Goal: Task Accomplishment & Management: Use online tool/utility

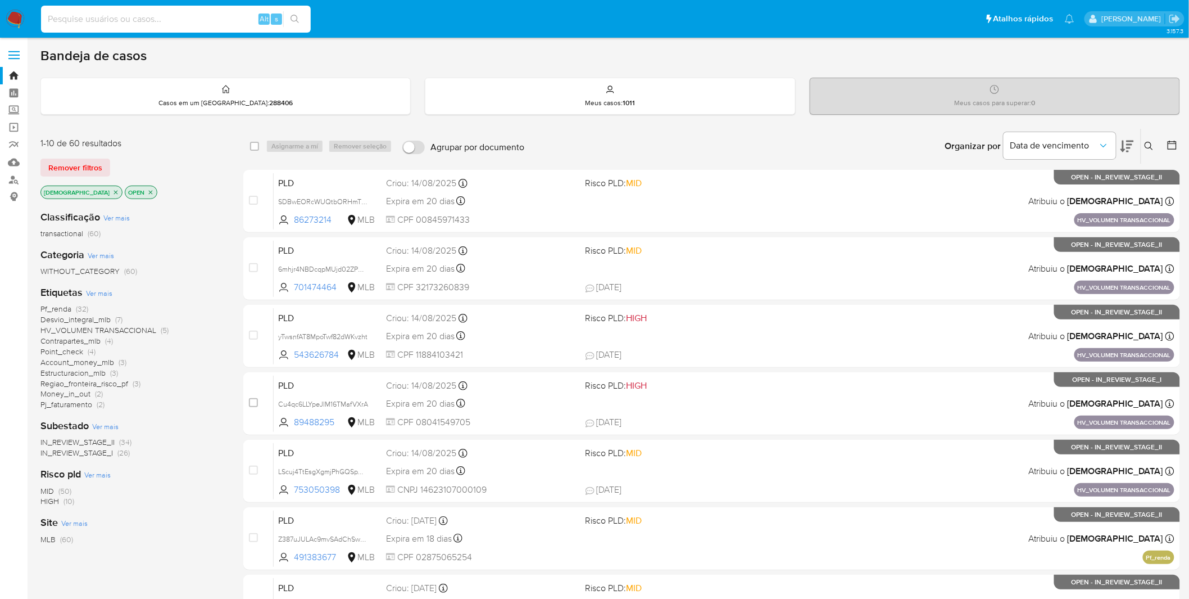
click at [112, 16] on input at bounding box center [176, 19] width 270 height 15
paste input "evf3UgPCO4faCYuzgqhJocht"
type input "evf3UgPCO4faCYuzgqhJocht"
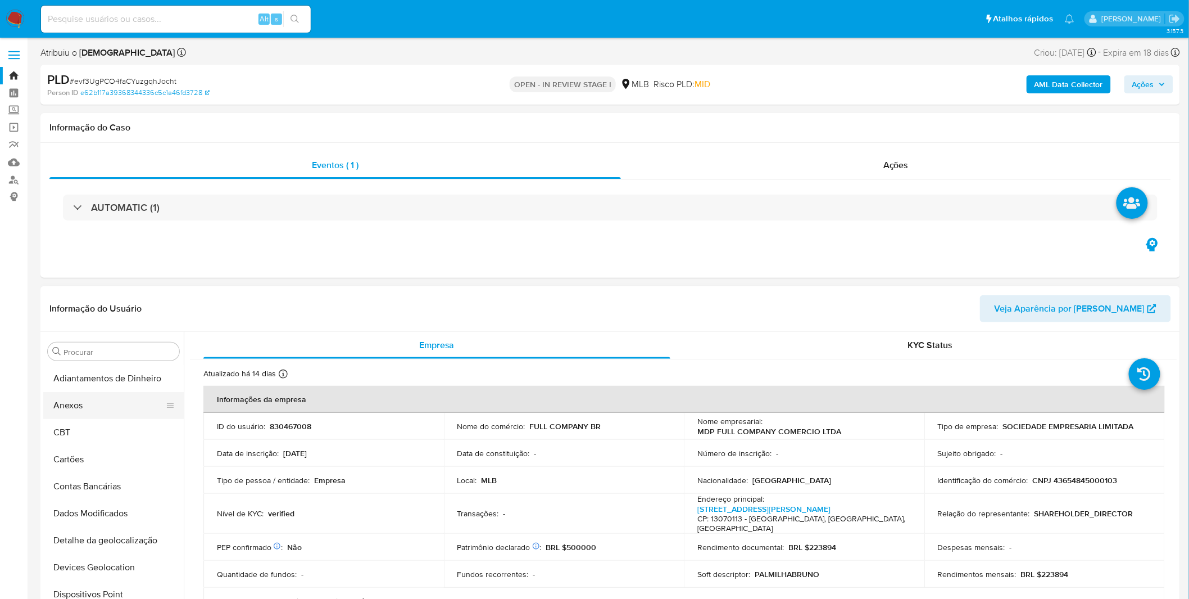
select select "10"
click at [90, 79] on button "Anexos" at bounding box center [109, 405] width 132 height 27
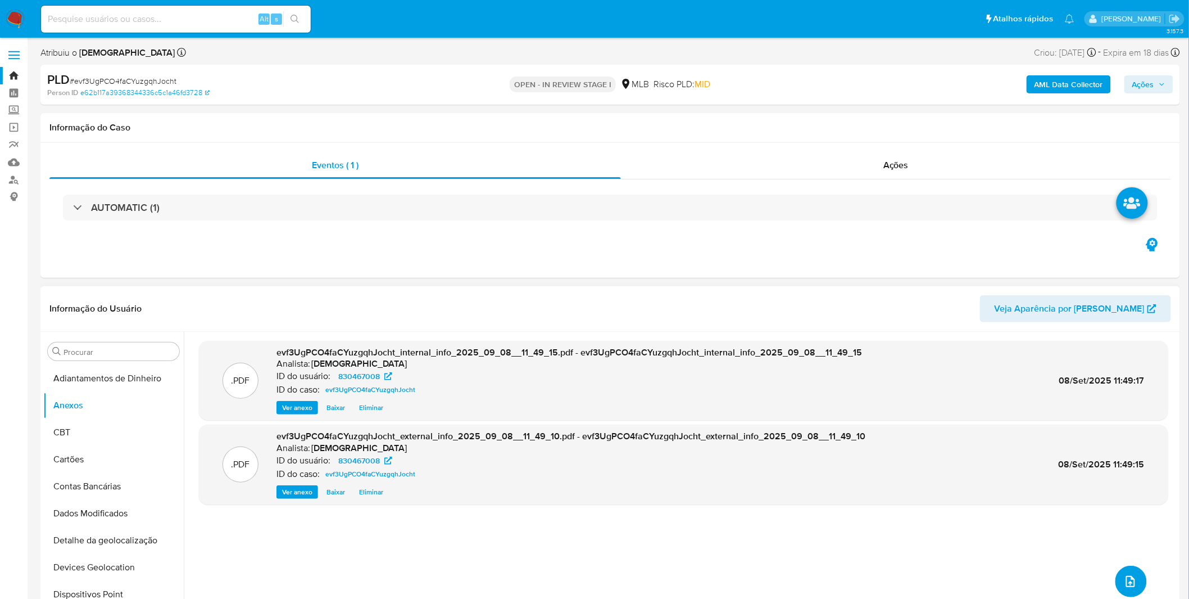
click at [472, 79] on icon "upload-file" at bounding box center [1130, 580] width 13 height 13
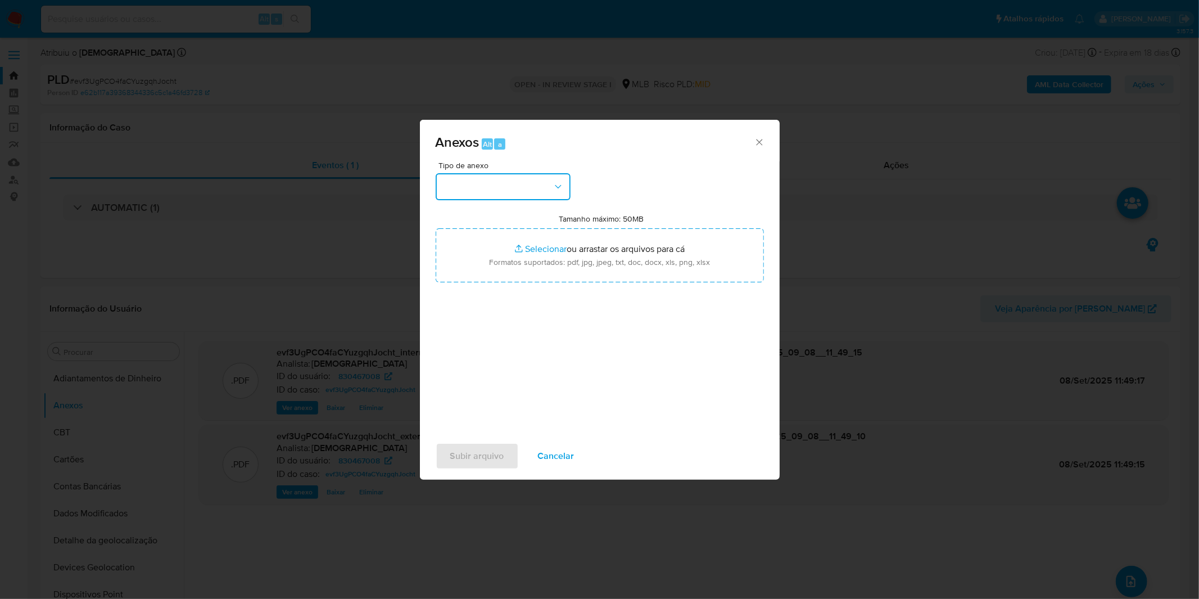
click at [472, 79] on button "button" at bounding box center [503, 186] width 135 height 27
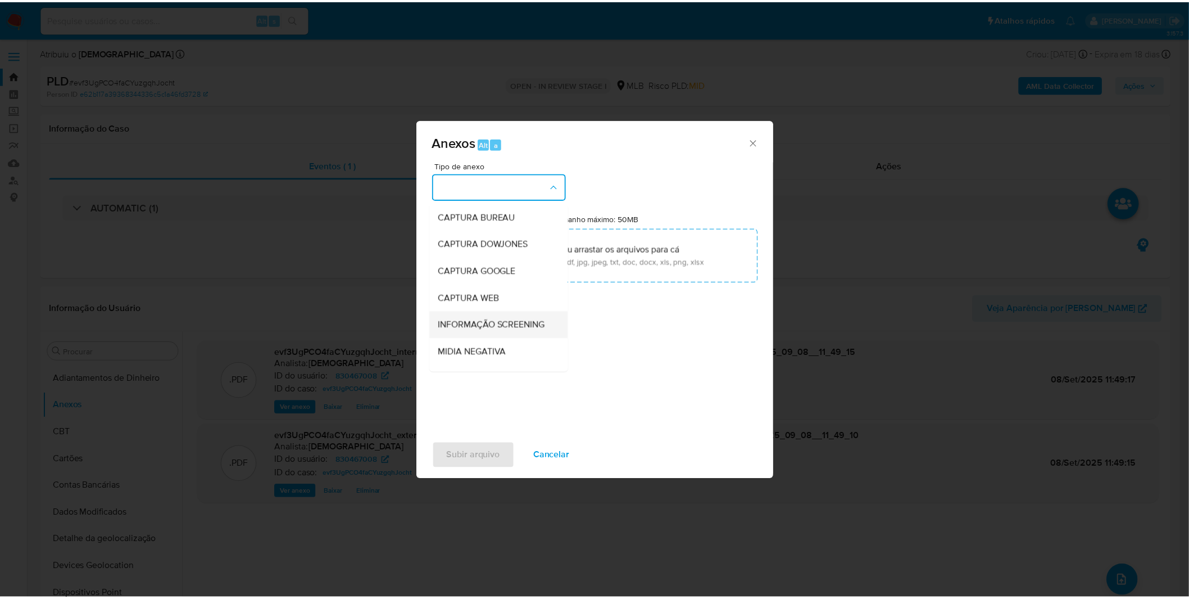
scroll to position [62, 0]
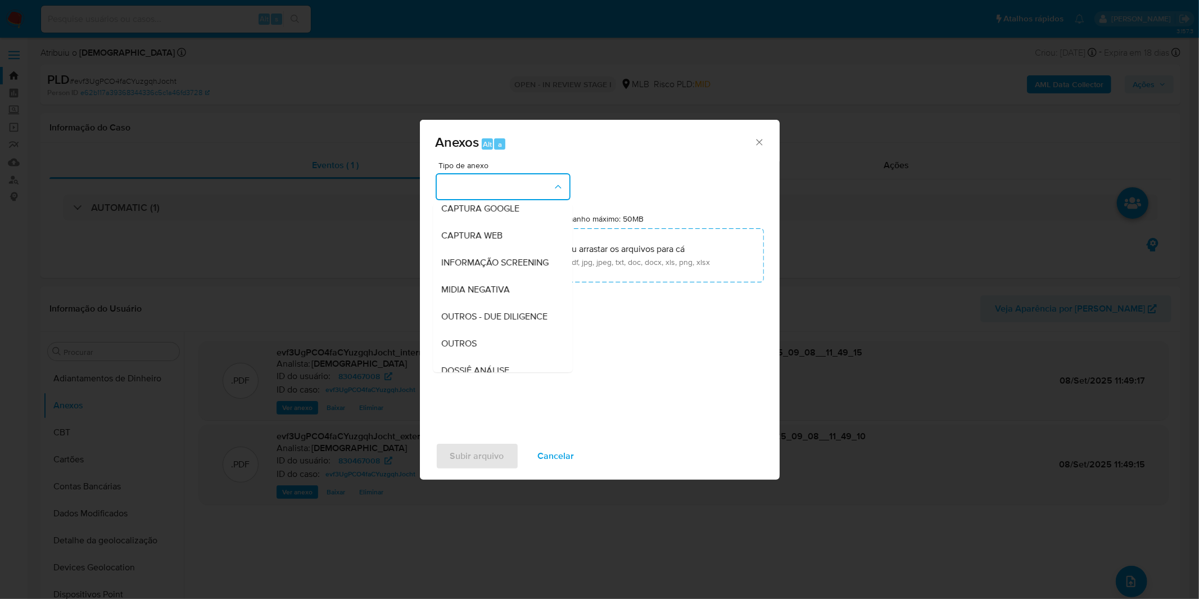
click at [472, 79] on div "OUTROS" at bounding box center [499, 343] width 115 height 27
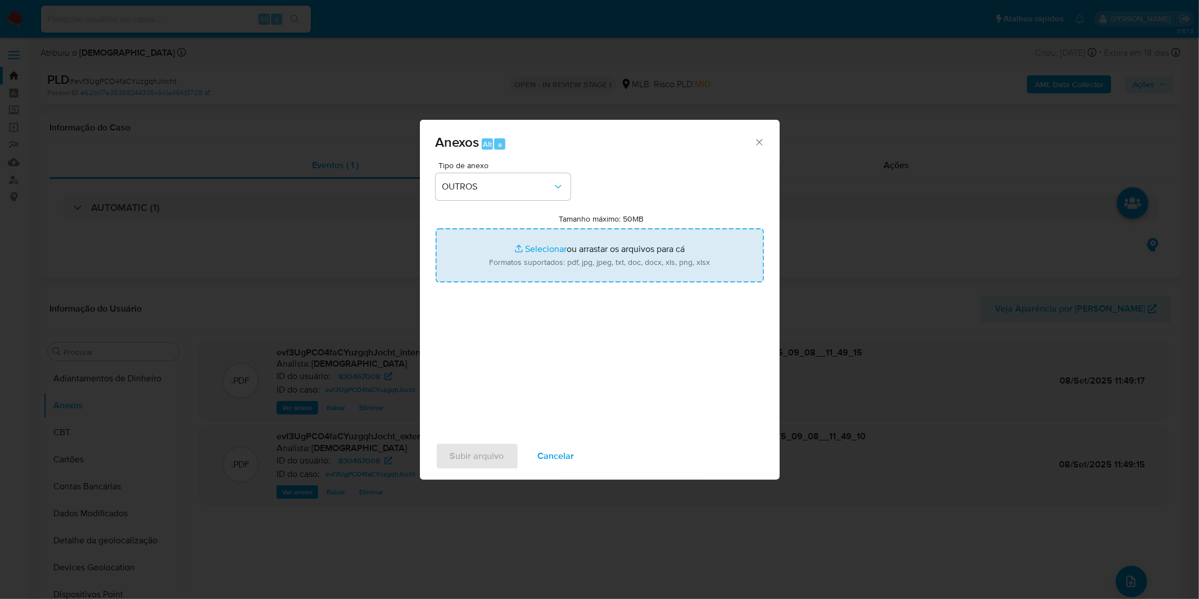
click at [472, 79] on input "Tamanho máximo: 50MB Selecionar arquivos" at bounding box center [600, 255] width 328 height 54
type input "C:\fakepath\DECLINIO SAR - CNPJ 43654845000103 - MDP FULL COMPANY COMERCIO LTDA…"
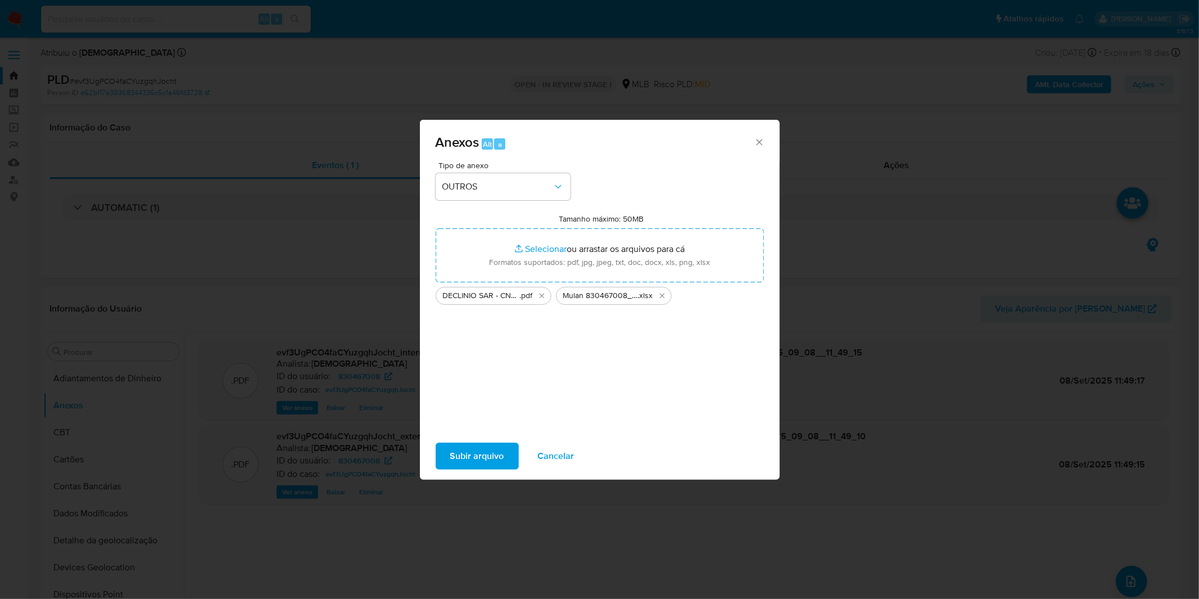
click at [472, 79] on span "Subir arquivo" at bounding box center [477, 455] width 54 height 25
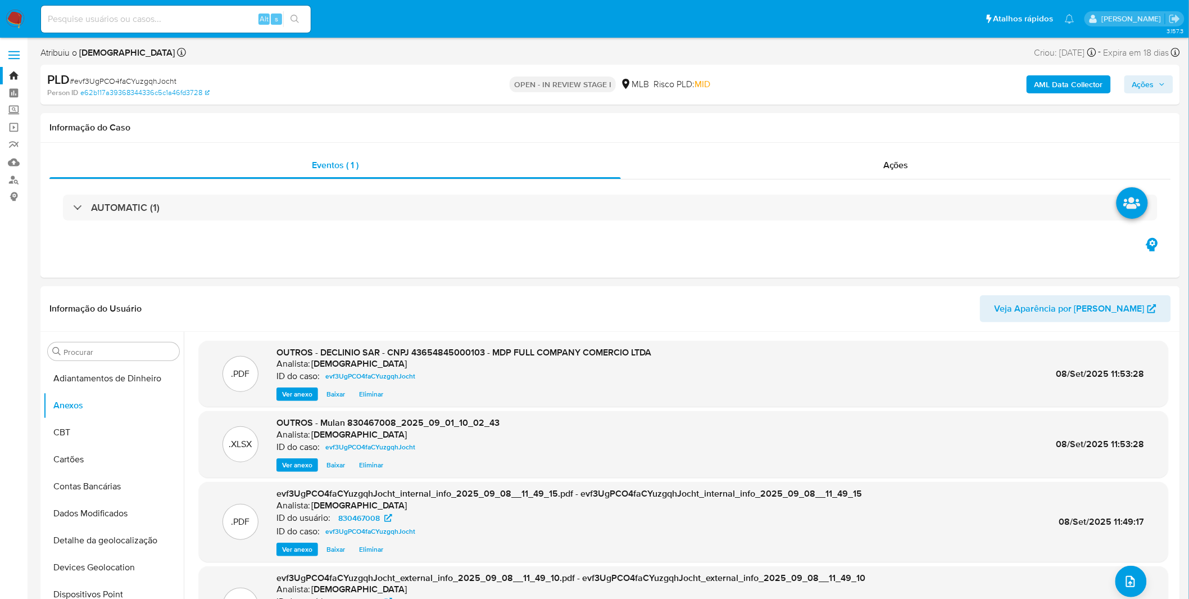
click at [18, 27] on img at bounding box center [15, 19] width 19 height 19
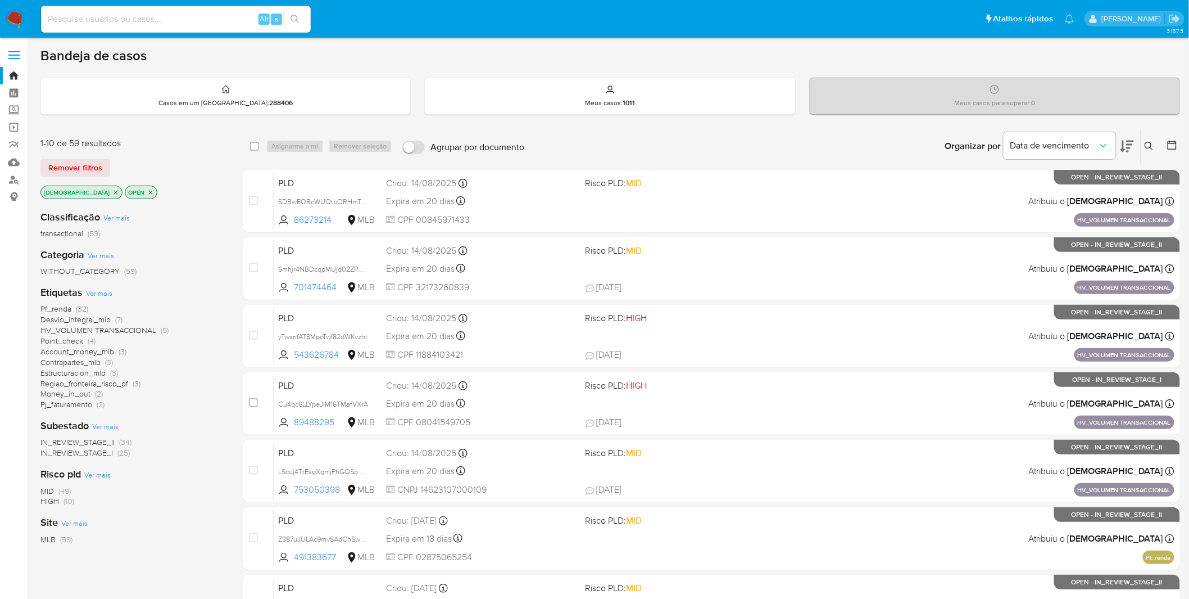
click at [176, 19] on input at bounding box center [176, 19] width 270 height 15
paste input "wO3Znv1uU4fPVbjCA70RYcqT"
type input "wO3Znv1uU4fPVbjCA70RYcqT"
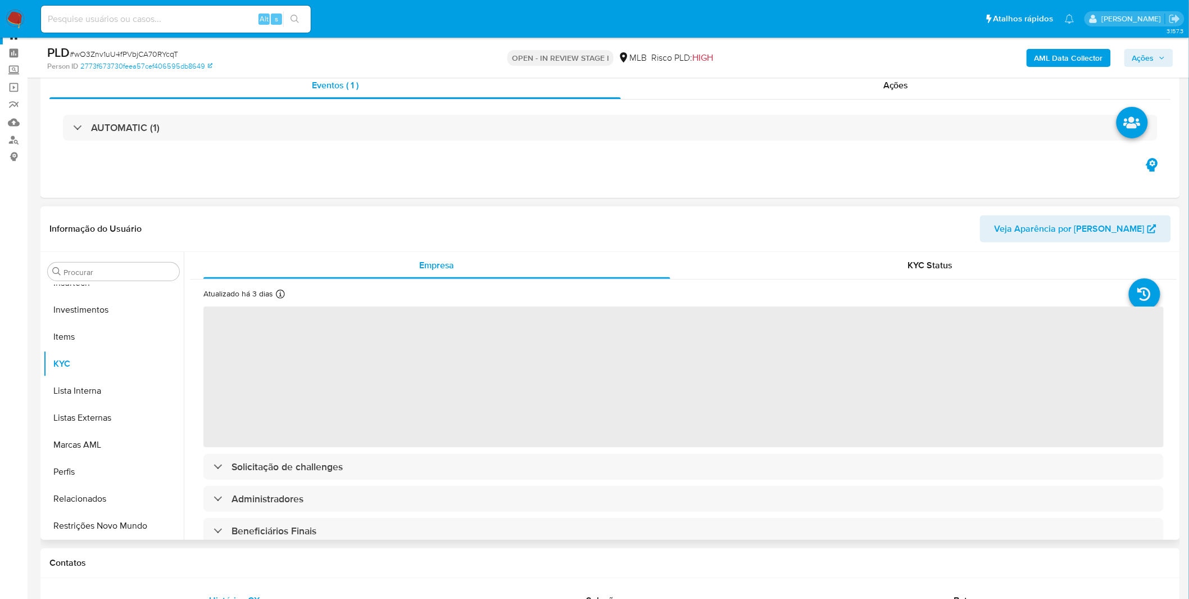
scroll to position [62, 0]
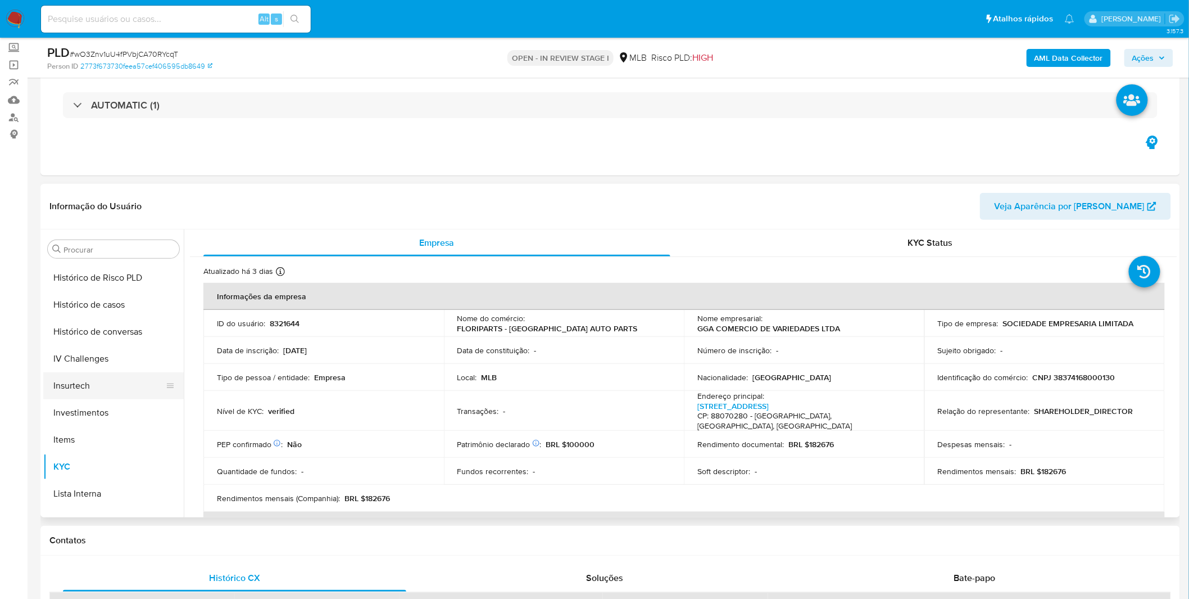
select select "10"
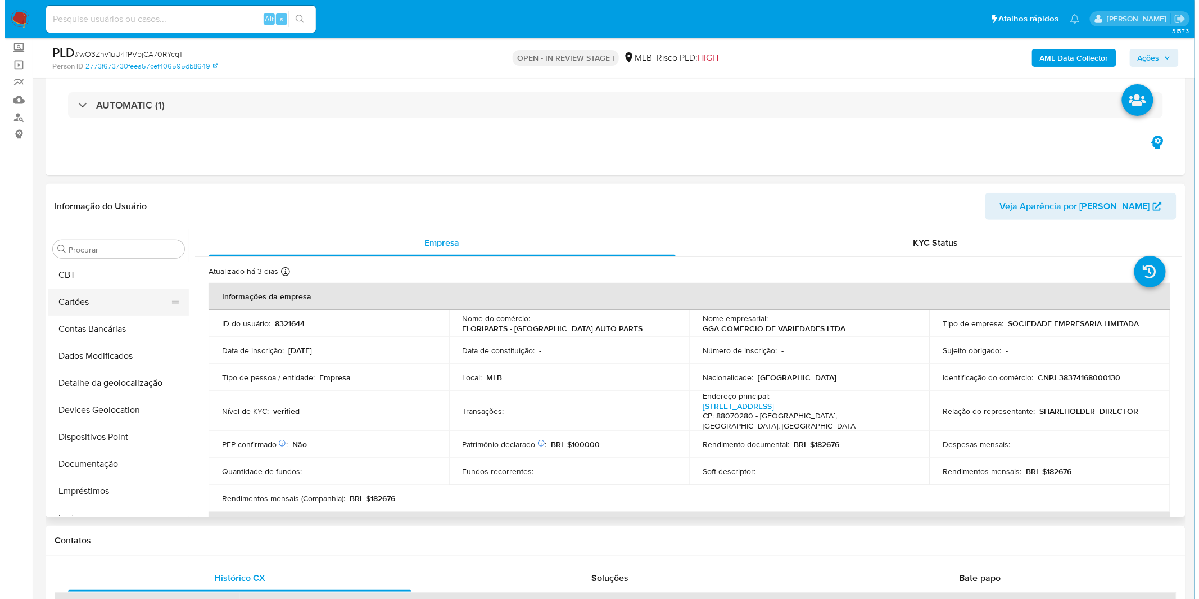
scroll to position [0, 0]
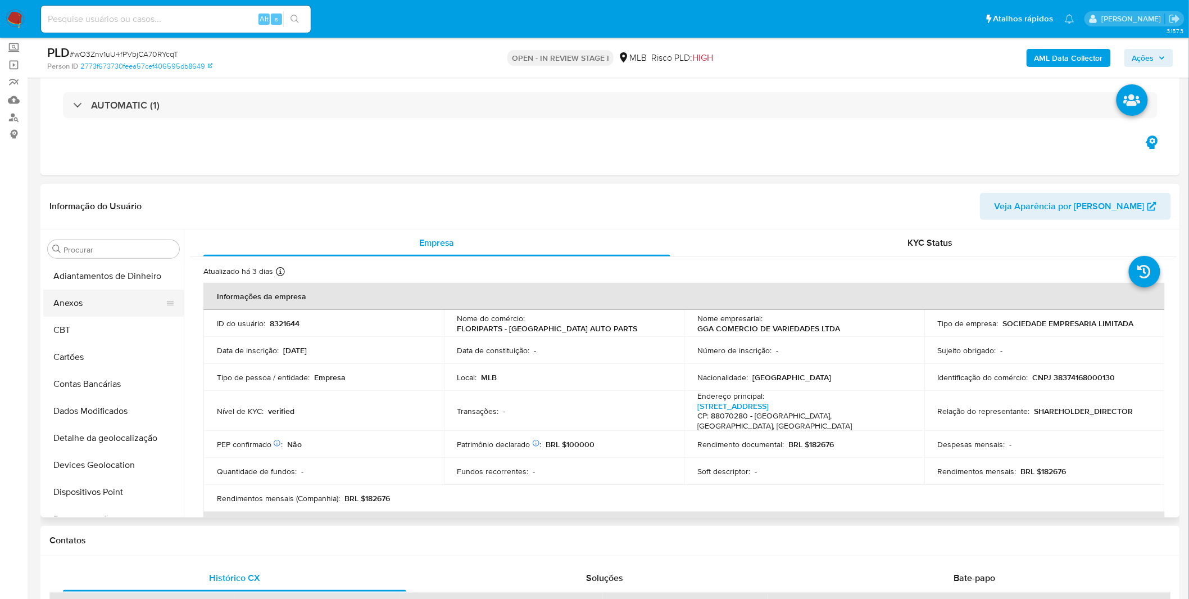
click at [111, 309] on button "Anexos" at bounding box center [109, 302] width 132 height 27
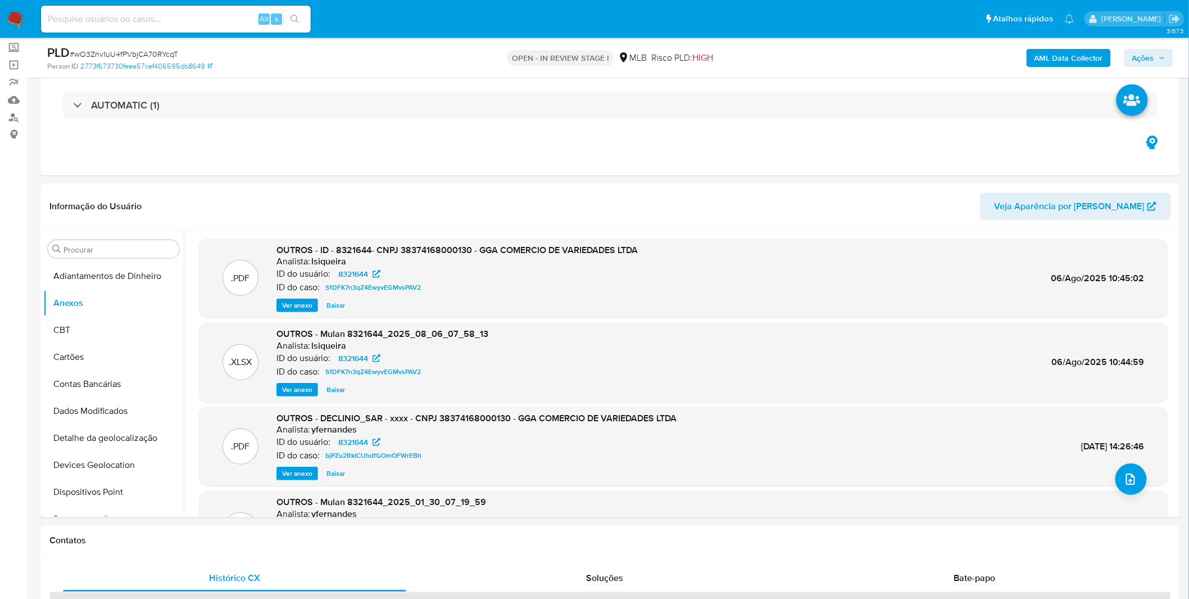
click at [1052, 60] on b "AML Data Collector" at bounding box center [1069, 58] width 69 height 18
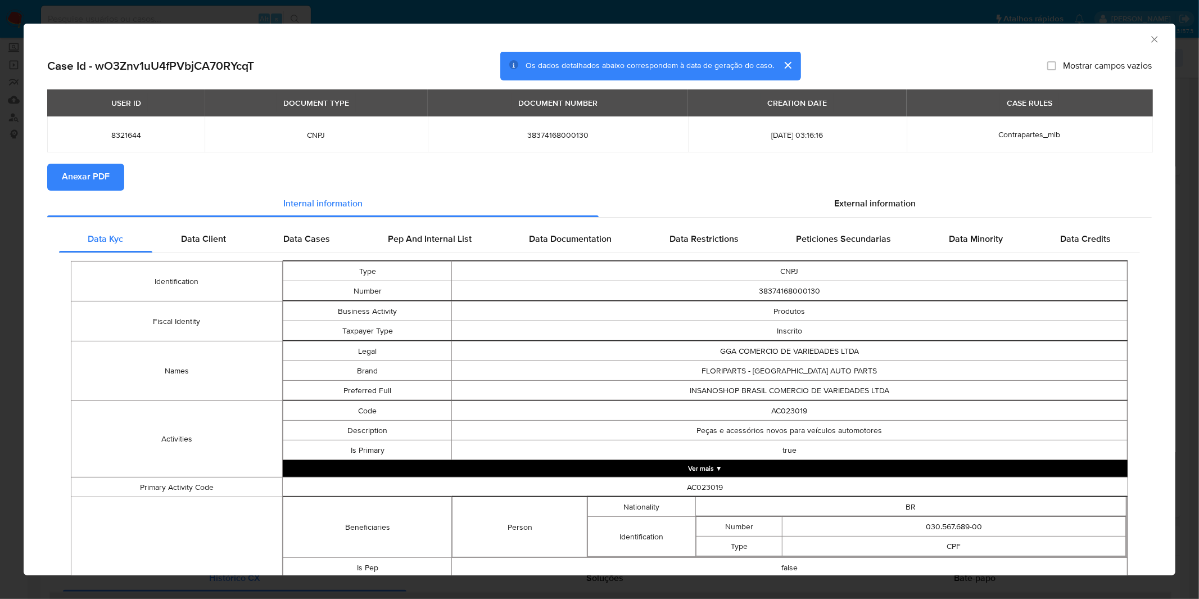
click at [93, 173] on span "Anexar PDF" at bounding box center [86, 177] width 48 height 25
click at [873, 13] on div "AML Data Collector Case Id - wO3Znv1uU4fPVbjCA70RYcqT Os dados detalhados abaix…" at bounding box center [599, 299] width 1199 height 599
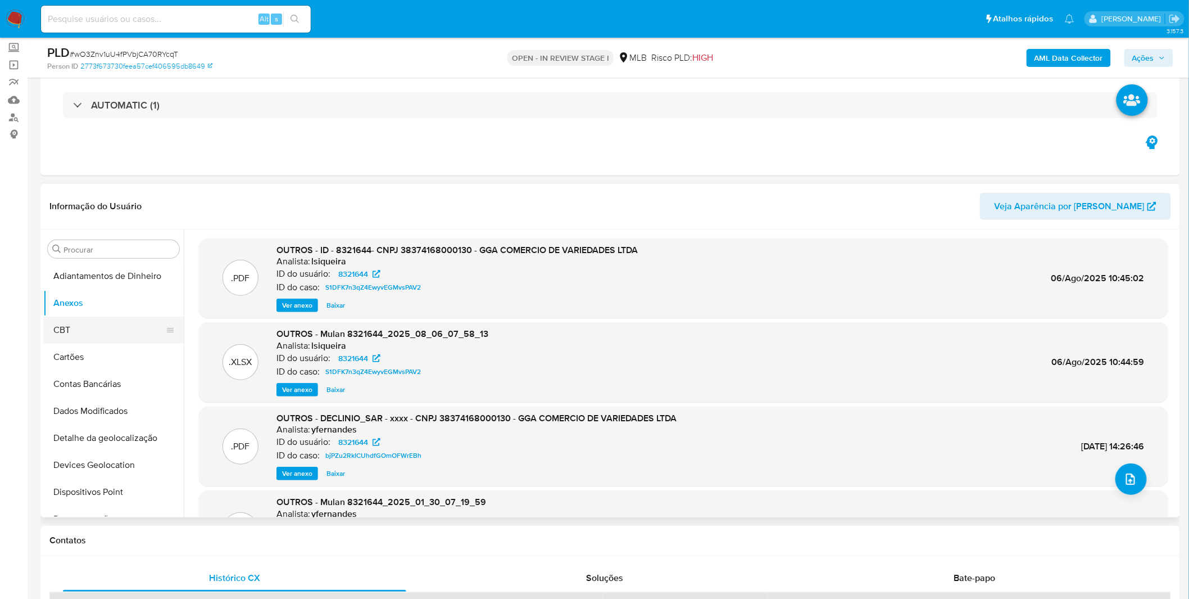
click at [126, 332] on button "CBT" at bounding box center [109, 329] width 132 height 27
click at [119, 304] on button "Anexos" at bounding box center [109, 302] width 132 height 27
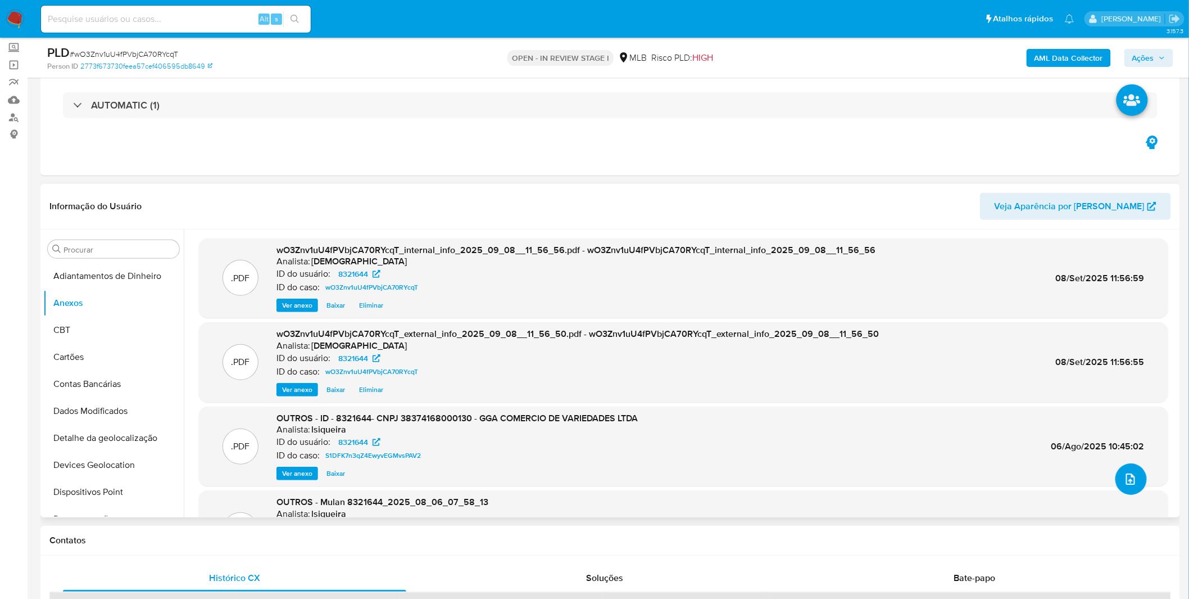
click at [1117, 474] on button "upload-file" at bounding box center [1131, 478] width 31 height 31
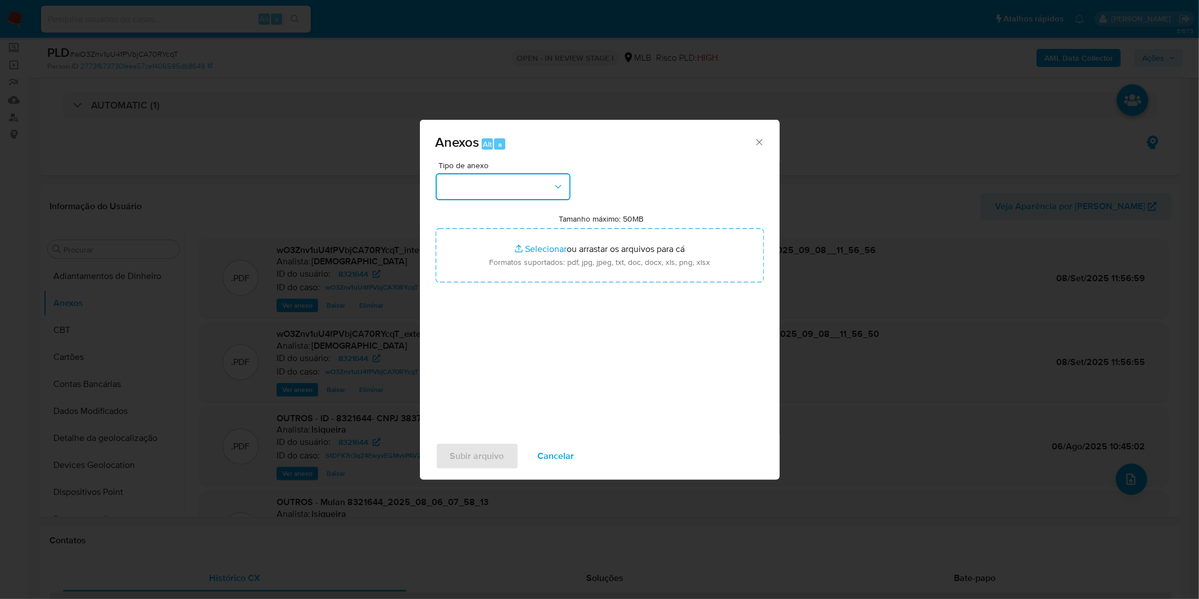
click at [544, 186] on button "button" at bounding box center [503, 186] width 135 height 27
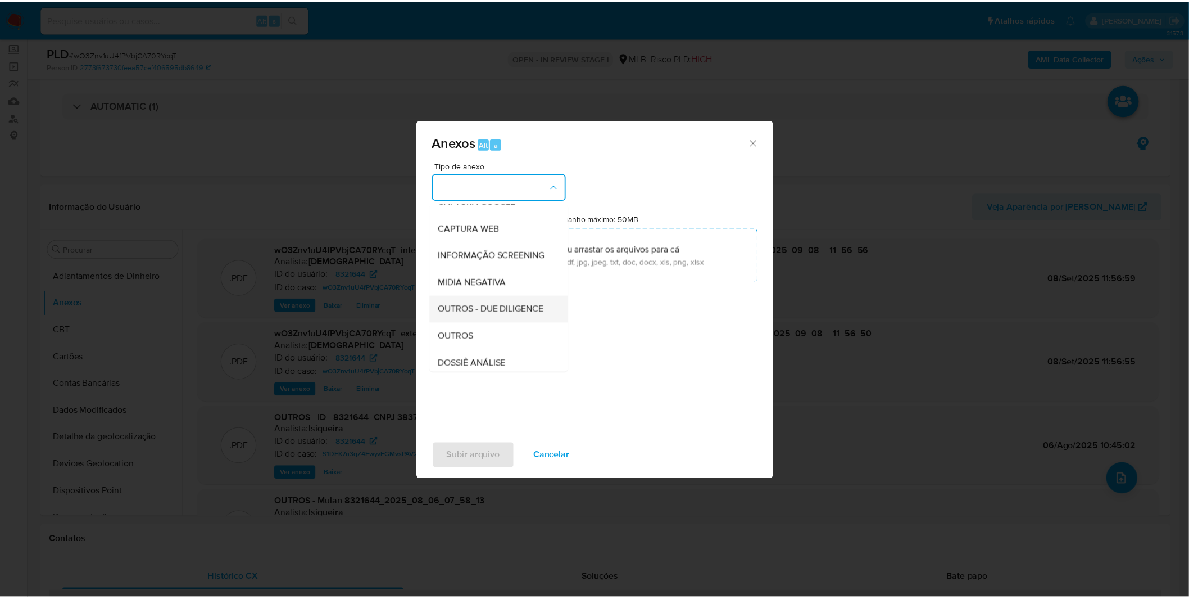
scroll to position [125, 0]
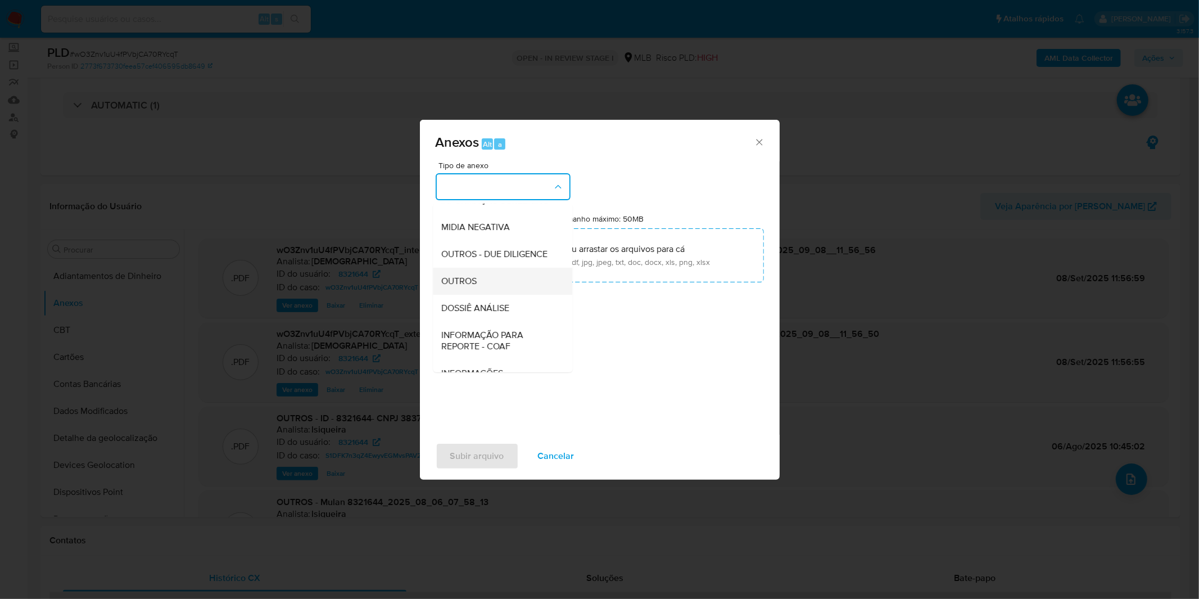
click at [492, 295] on div "OUTROS" at bounding box center [499, 281] width 115 height 27
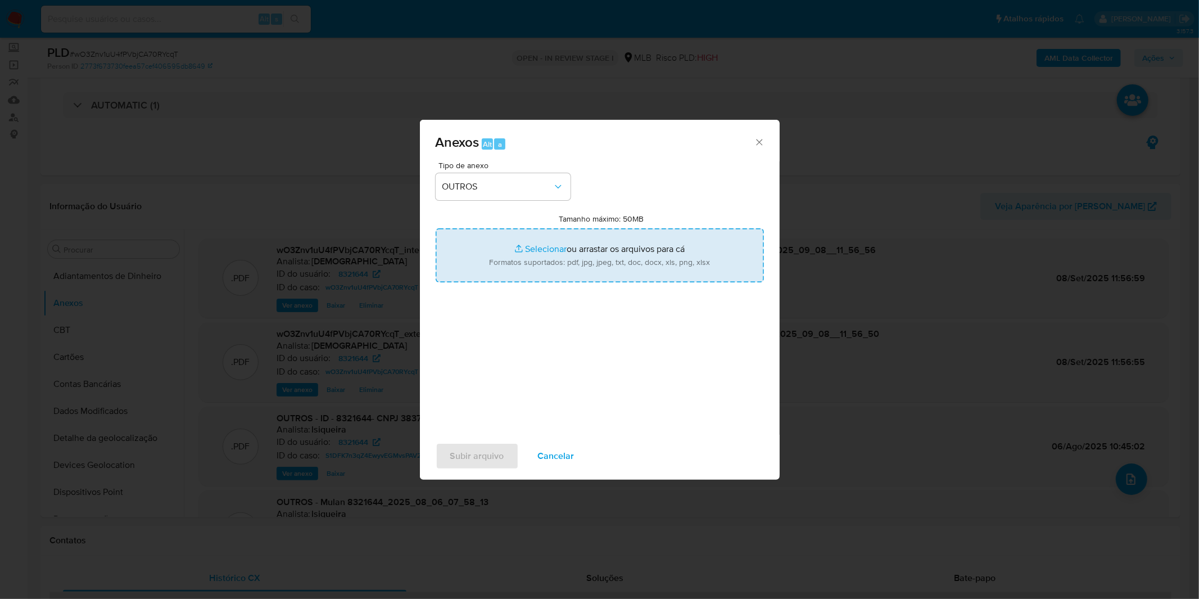
click at [504, 268] on input "Tamanho máximo: 50MB Selecionar arquivos" at bounding box center [600, 255] width 328 height 54
type input "C:\fakepath\DECLINIO SAR - CNPJ 38374168000130 - GGA COMERCIO DE VARIEDADES LTD…"
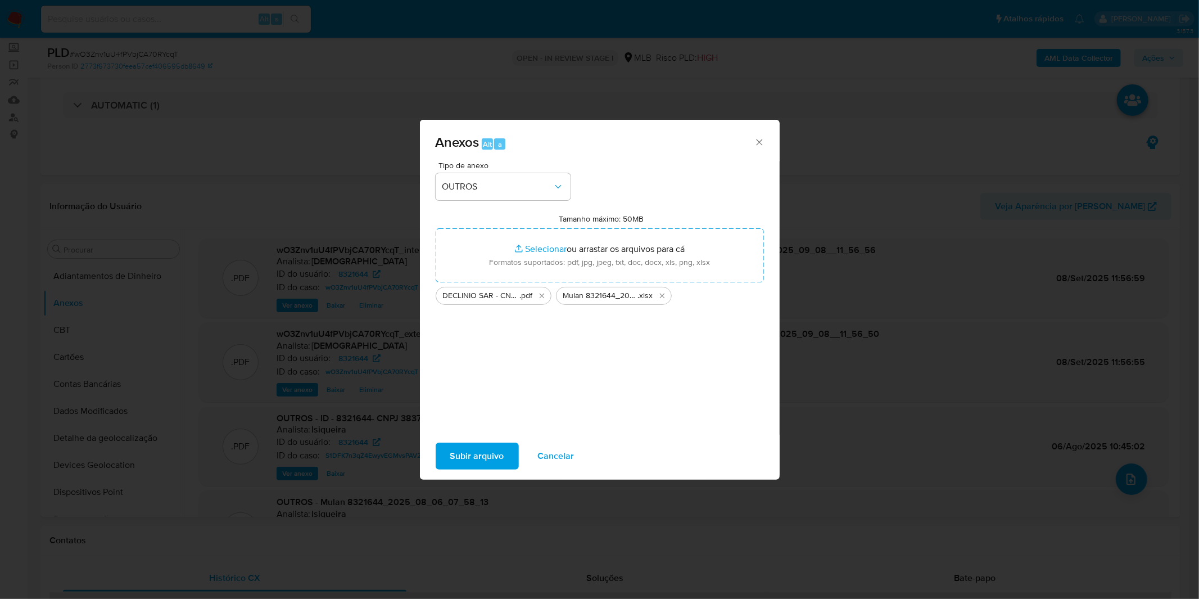
click at [477, 459] on span "Subir arquivo" at bounding box center [477, 455] width 54 height 25
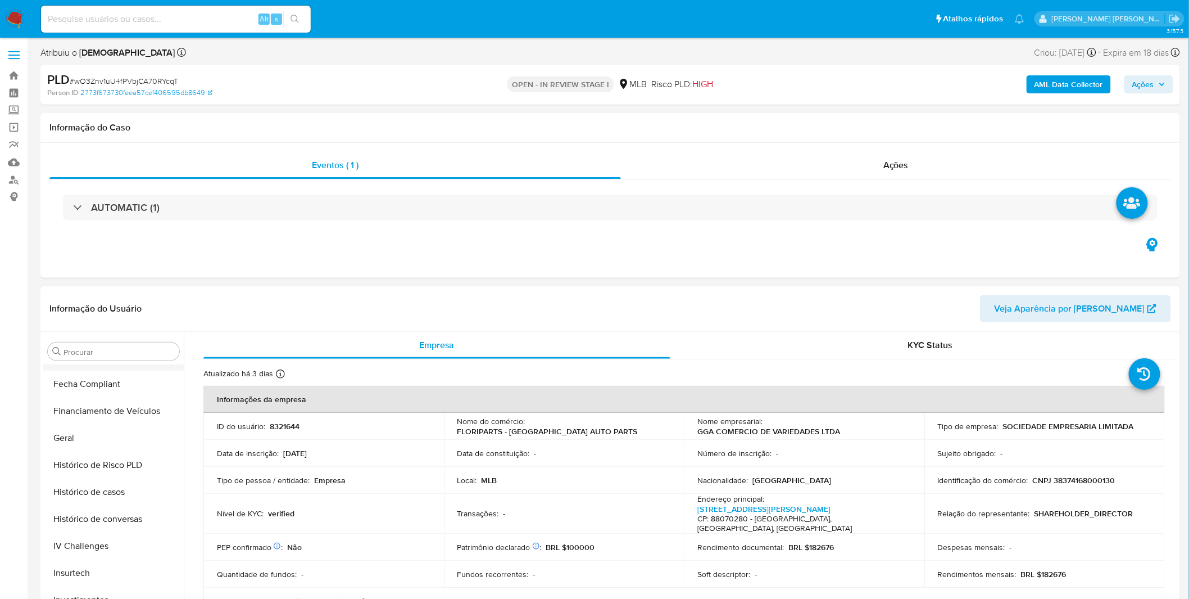
scroll to position [216, 0]
select select "10"
click at [99, 401] on button "Anexos" at bounding box center [109, 405] width 132 height 27
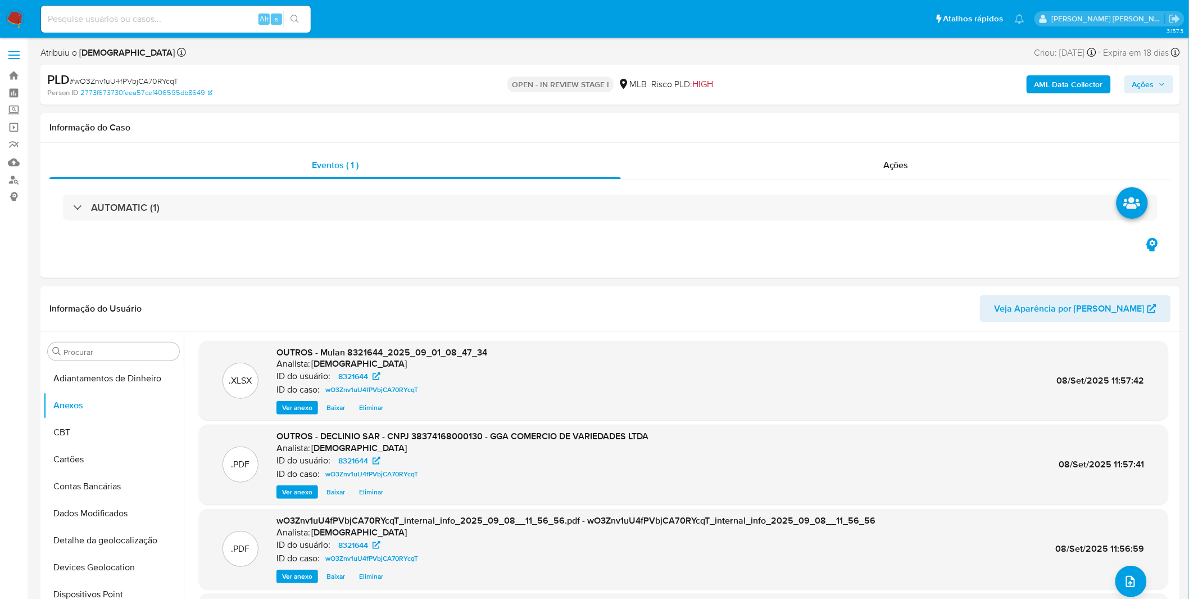
click at [1148, 97] on div "AML Data Collector Ações" at bounding box center [987, 84] width 373 height 26
click at [1148, 87] on span "Ações" at bounding box center [1144, 84] width 22 height 18
click at [864, 116] on span "Alt" at bounding box center [868, 120] width 9 height 11
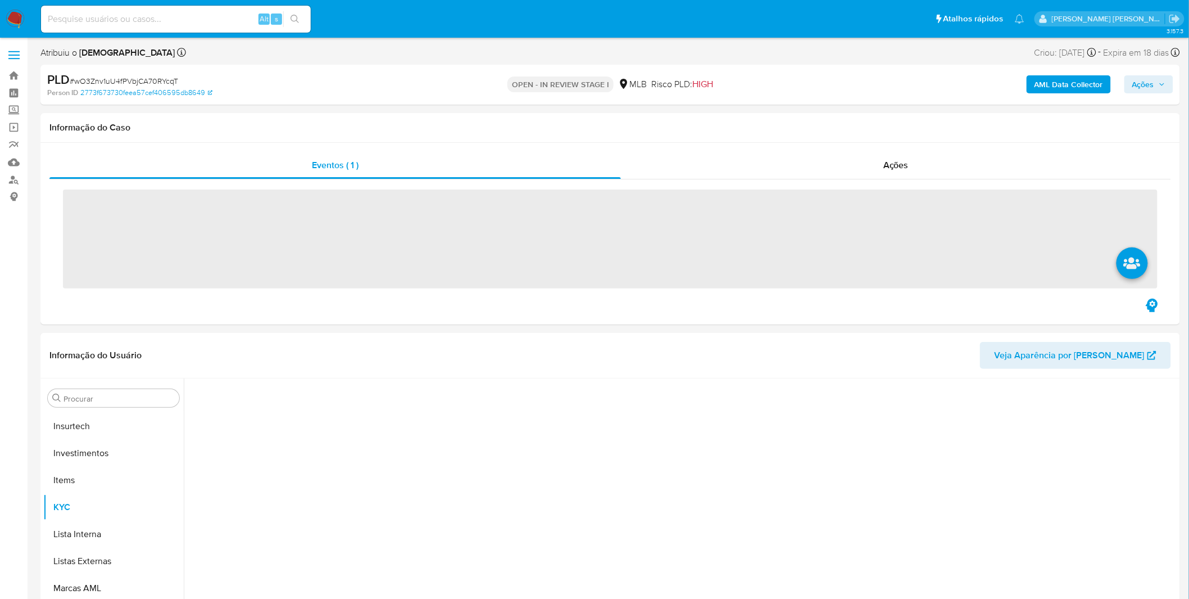
scroll to position [528, 0]
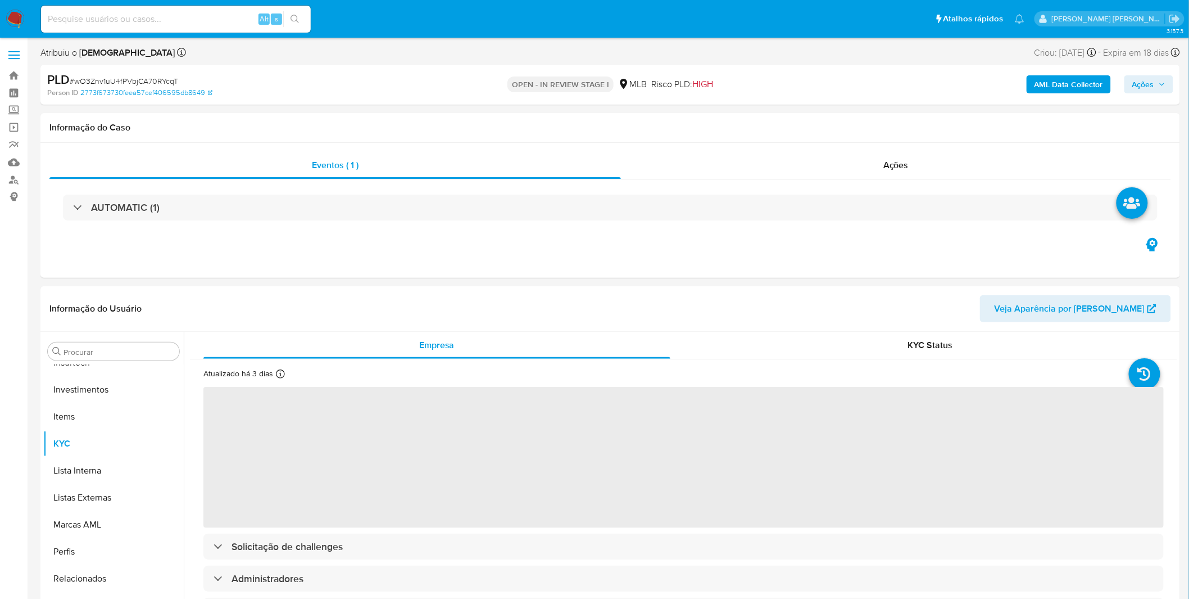
select select "10"
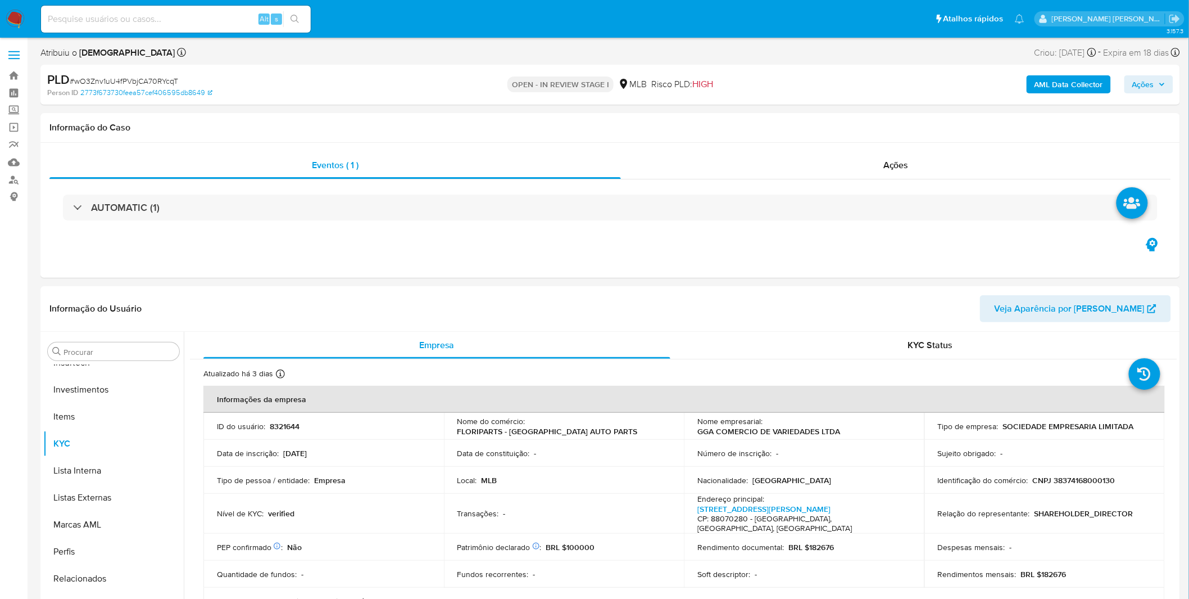
click at [137, 20] on input at bounding box center [176, 19] width 270 height 15
paste input "hN2Kycug2TxnPqBsBAFs9Ij6"
type input "hN2Kycug2TxnPqBsBAFs9Ij6"
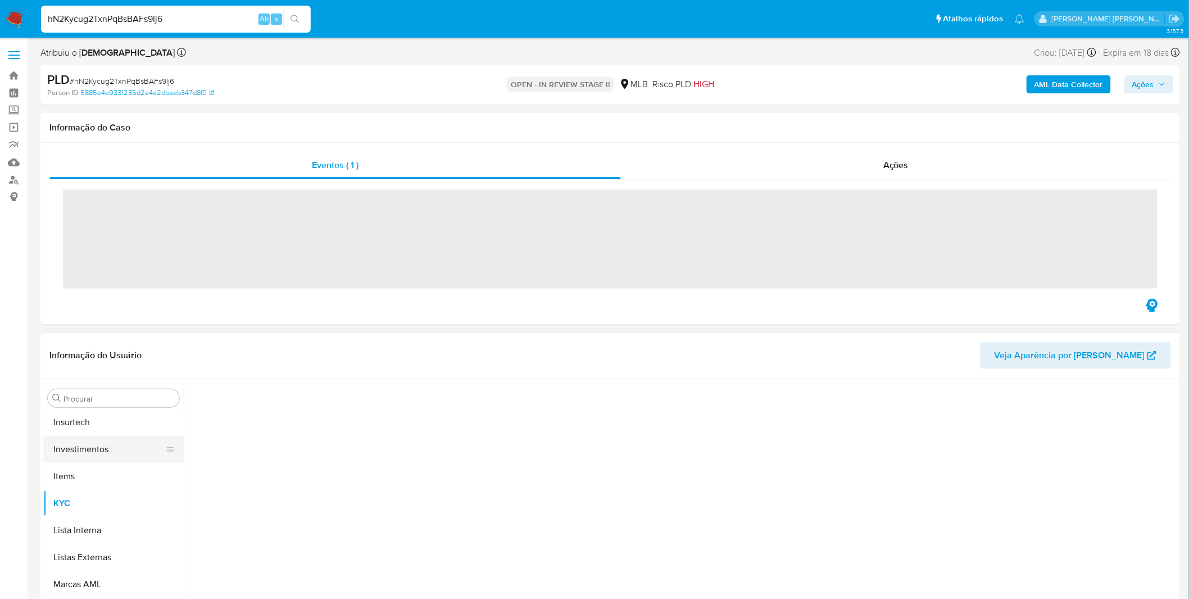
scroll to position [528, 0]
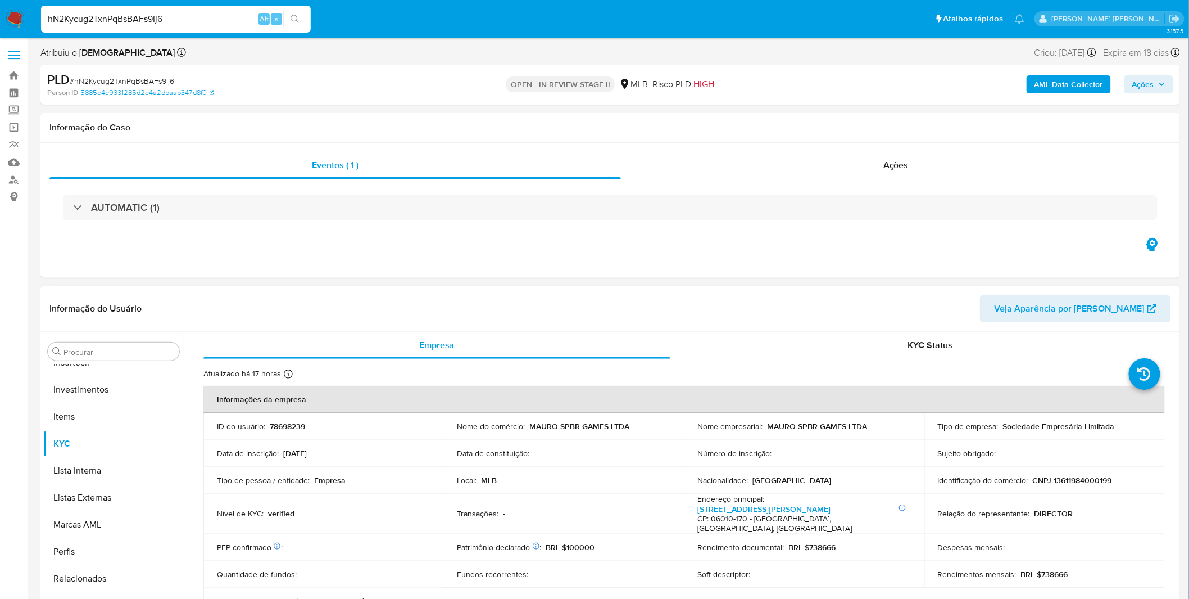
select select "10"
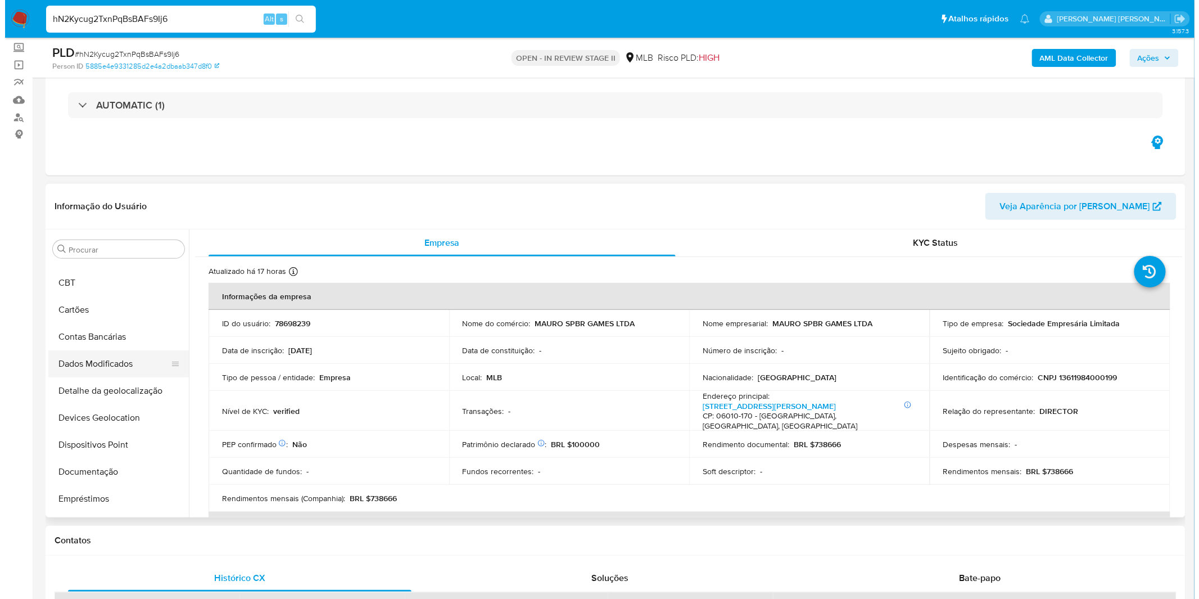
scroll to position [0, 0]
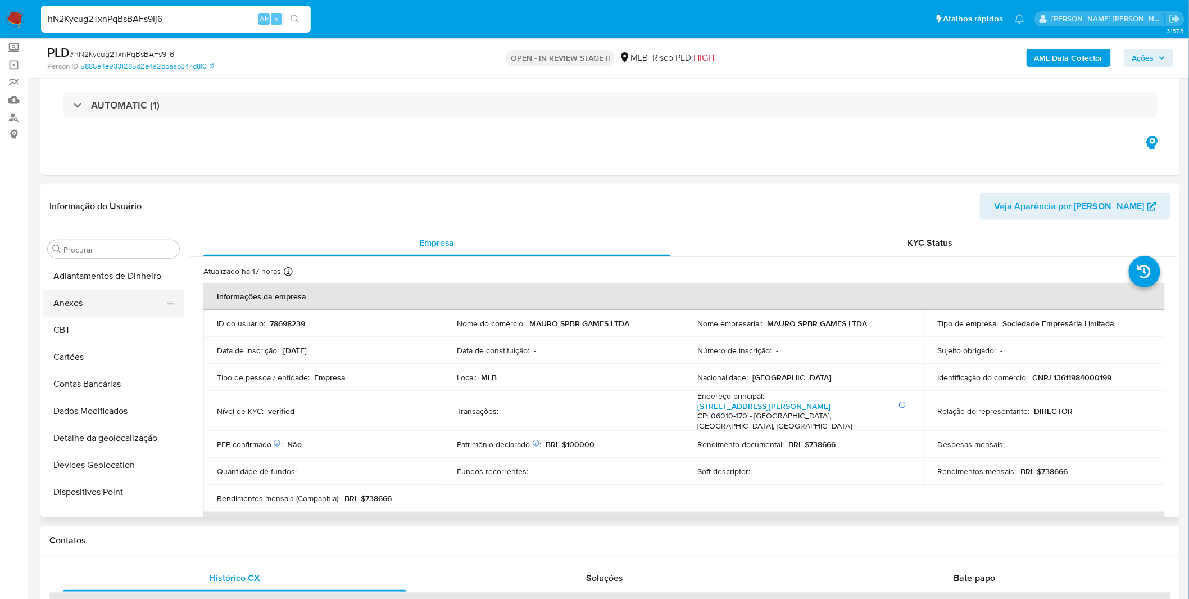
click at [98, 312] on button "Anexos" at bounding box center [109, 302] width 132 height 27
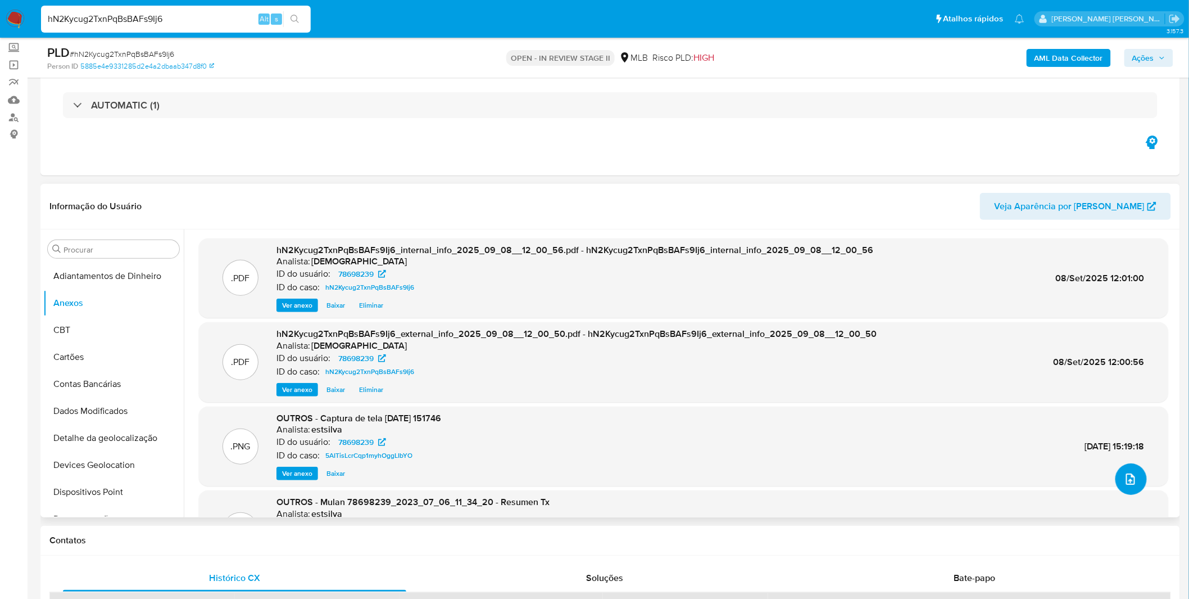
click at [1122, 487] on button "upload-file" at bounding box center [1131, 478] width 31 height 31
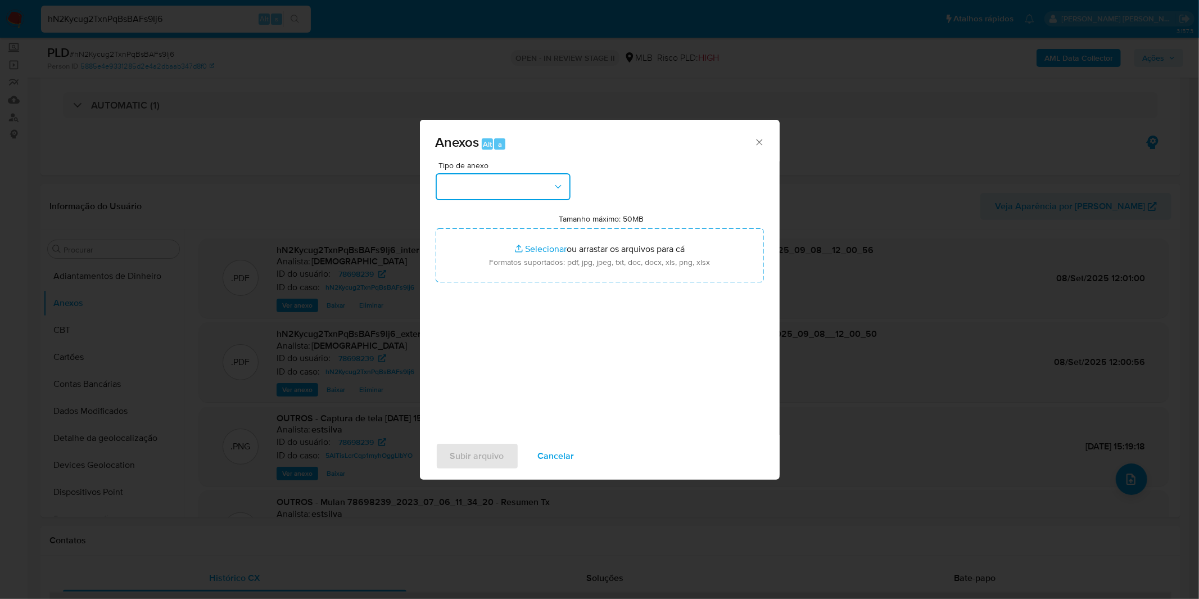
click at [491, 189] on button "button" at bounding box center [503, 186] width 135 height 27
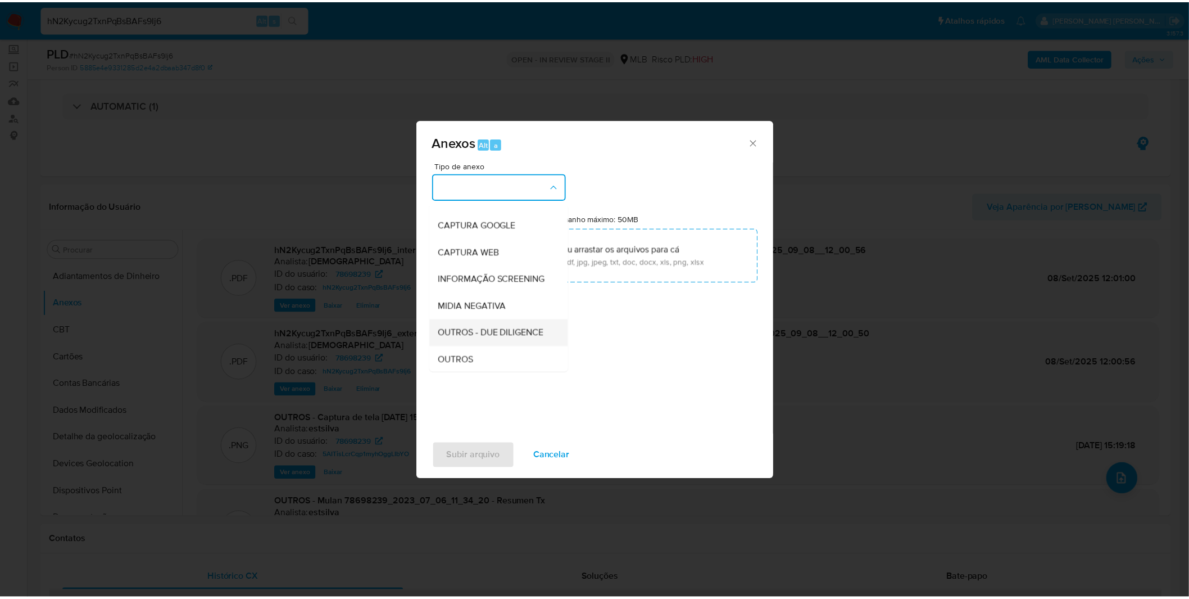
scroll to position [125, 0]
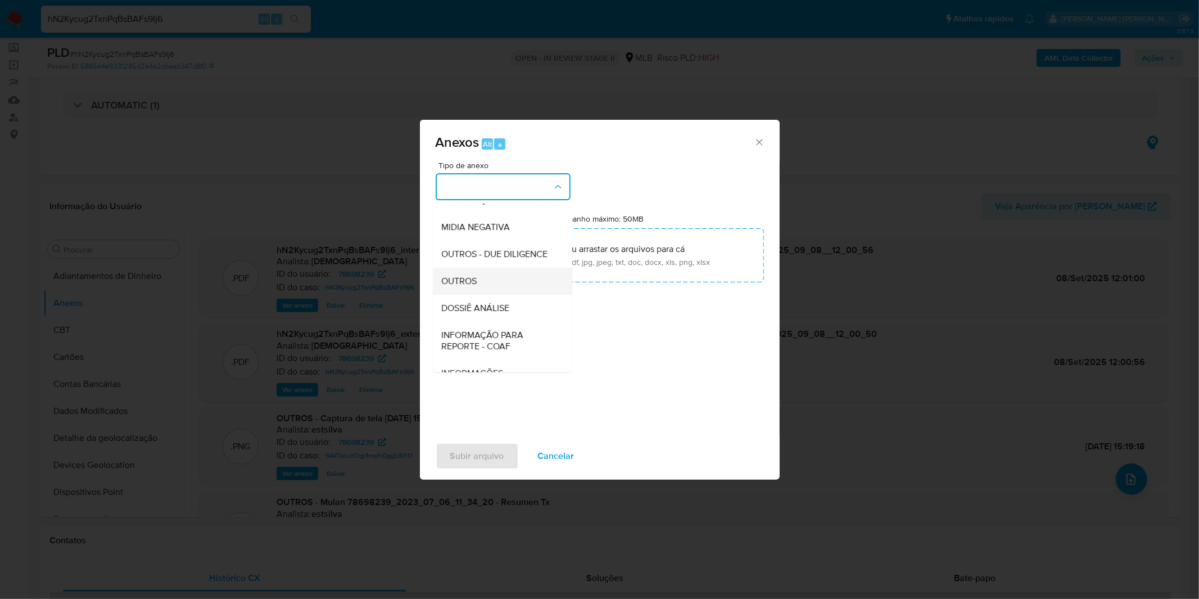
click at [470, 287] on span "OUTROS" at bounding box center [459, 280] width 35 height 11
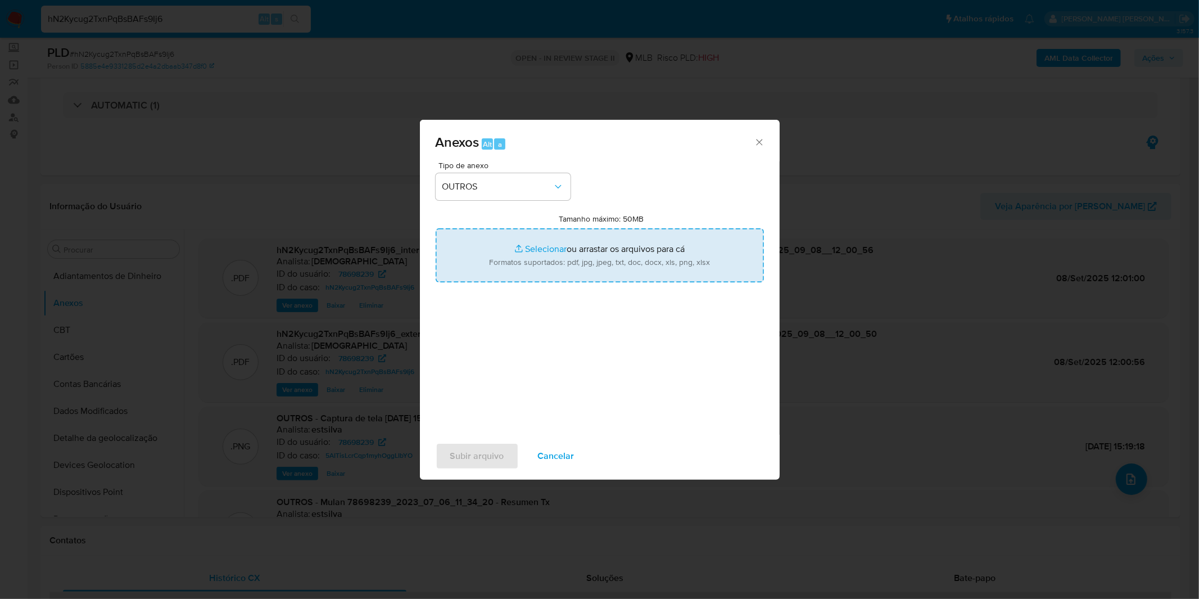
click at [502, 260] on input "Tamanho máximo: 50MB Selecionar arquivos" at bounding box center [600, 255] width 328 height 54
type input "C:\fakepath\Mulan 78698239_2025_09_04_08_32_35.xlsx"
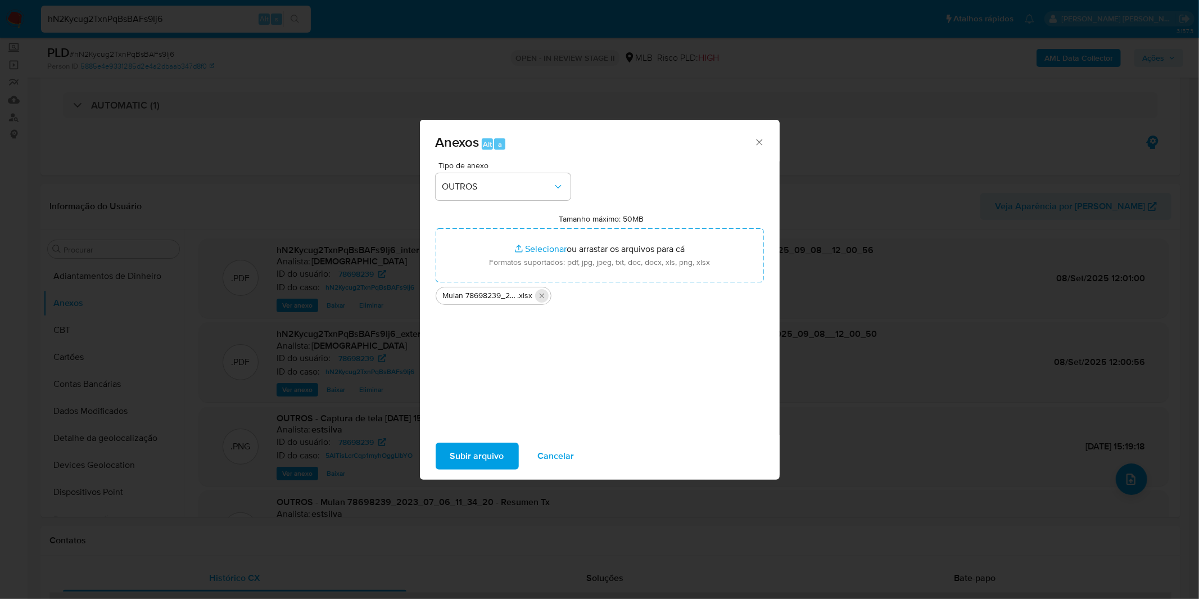
click at [538, 294] on icon "Excluir Mulan 78698239_2025_09_04_08_32_35.xlsx" at bounding box center [541, 295] width 9 height 9
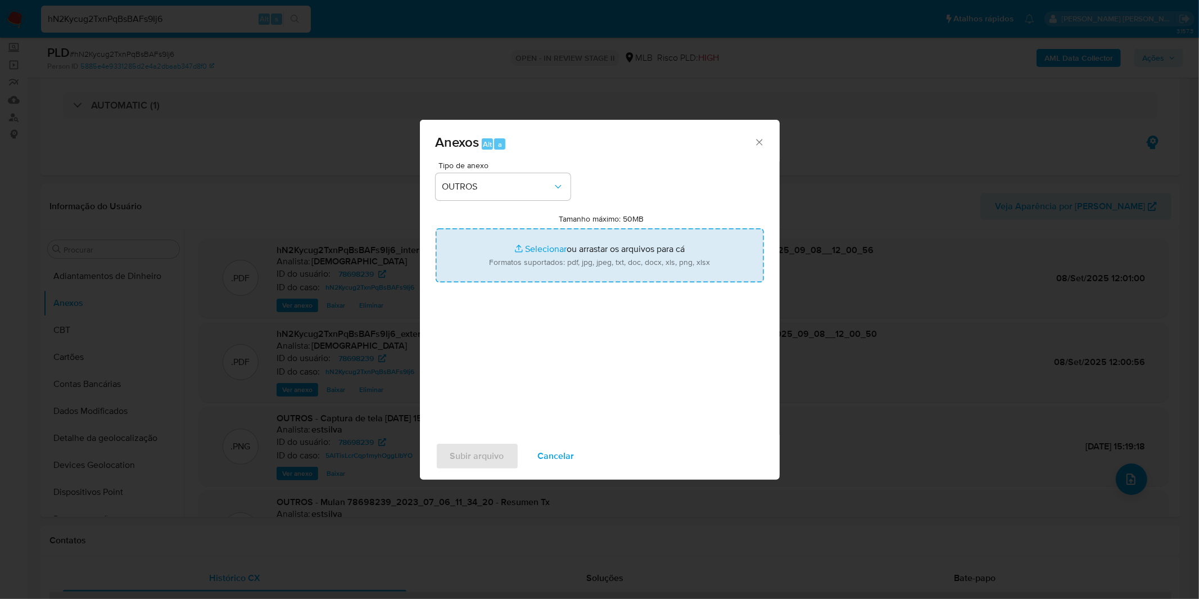
click at [531, 253] on input "Tamanho máximo: 50MB Selecionar arquivos" at bounding box center [600, 255] width 328 height 54
type input "C:\fakepath\DECLINIO SAR - CNPJ 13611984000199 - MAURO SPBR GAMES LTDA.pdf"
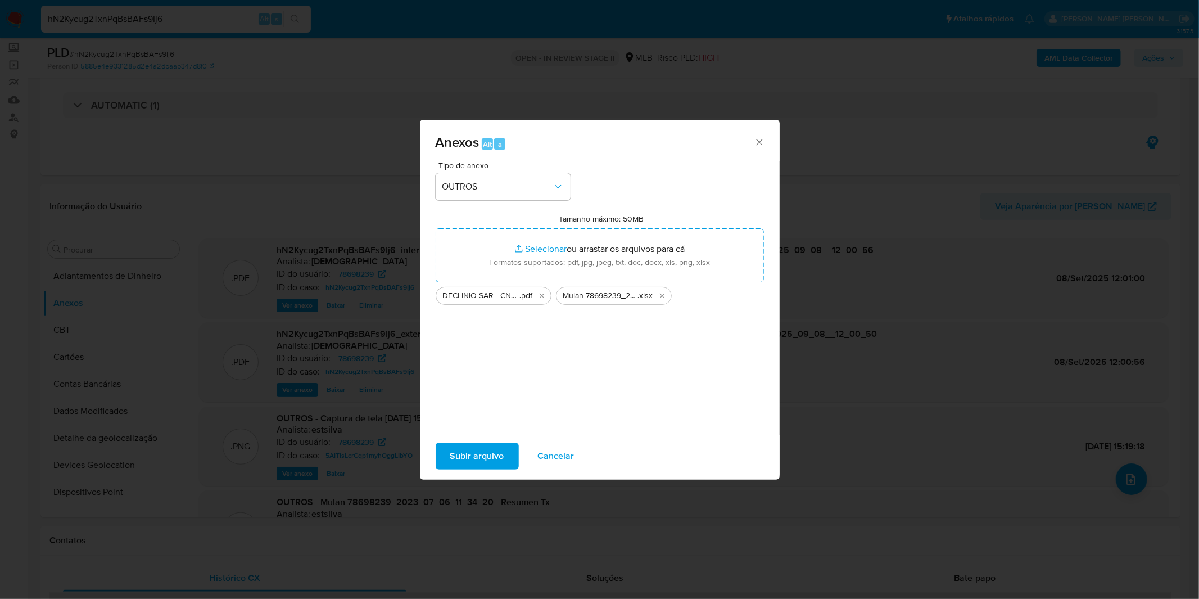
click at [470, 452] on span "Subir arquivo" at bounding box center [477, 455] width 54 height 25
